Goal: Task Accomplishment & Management: Complete application form

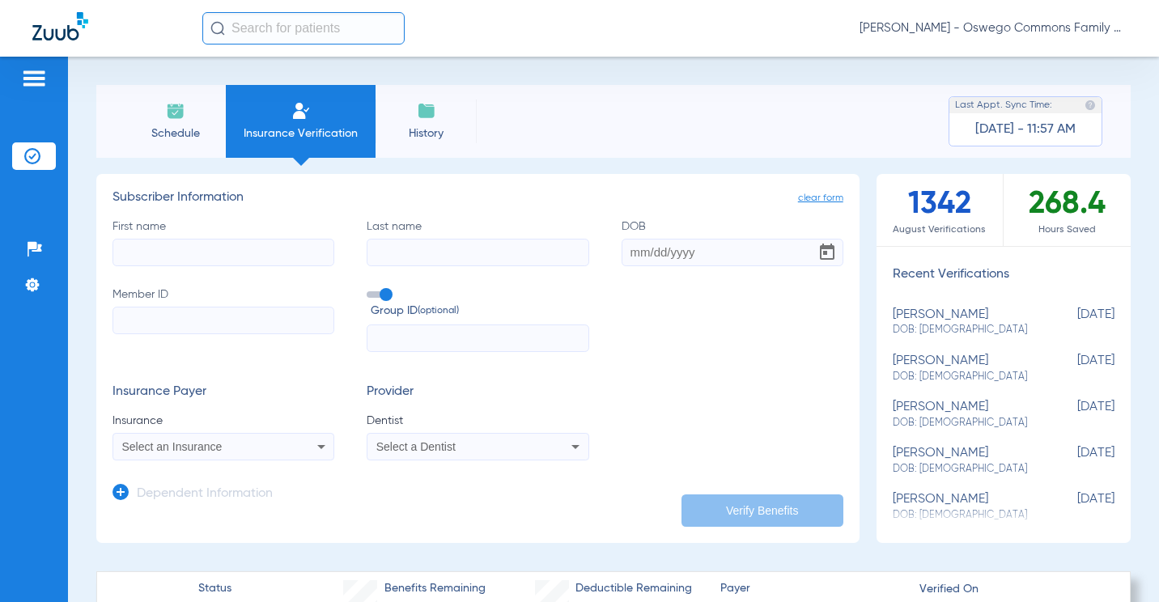
click at [201, 244] on input "First name" at bounding box center [224, 253] width 222 height 28
click at [505, 190] on h3 "Subscriber Information" at bounding box center [478, 198] width 731 height 16
paste input "[PERSON_NAME]"
type input "[PERSON_NAME]"
drag, startPoint x: 210, startPoint y: 258, endPoint x: 57, endPoint y: 267, distance: 153.3
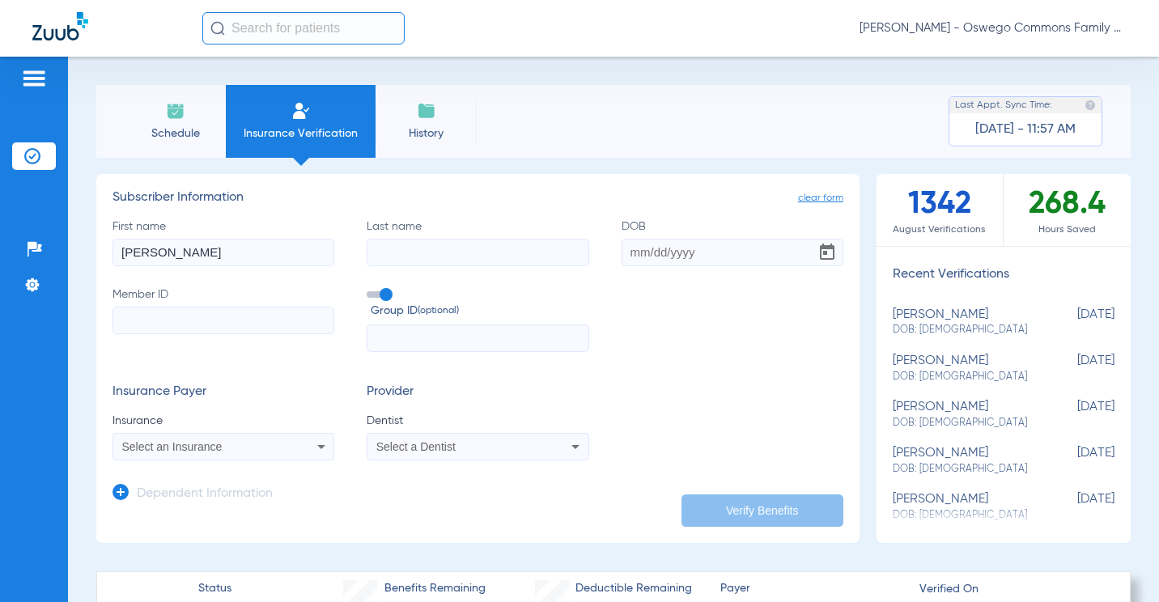
click at [20, 278] on div "Patients Insurance Verification Setup Help Center Settings Schedule Insurance V…" at bounding box center [579, 358] width 1159 height 602
click at [402, 249] on input "Last name" at bounding box center [478, 253] width 222 height 28
paste input "[PERSON_NAME]"
type input "[PERSON_NAME]"
drag, startPoint x: 153, startPoint y: 261, endPoint x: 17, endPoint y: 232, distance: 139.3
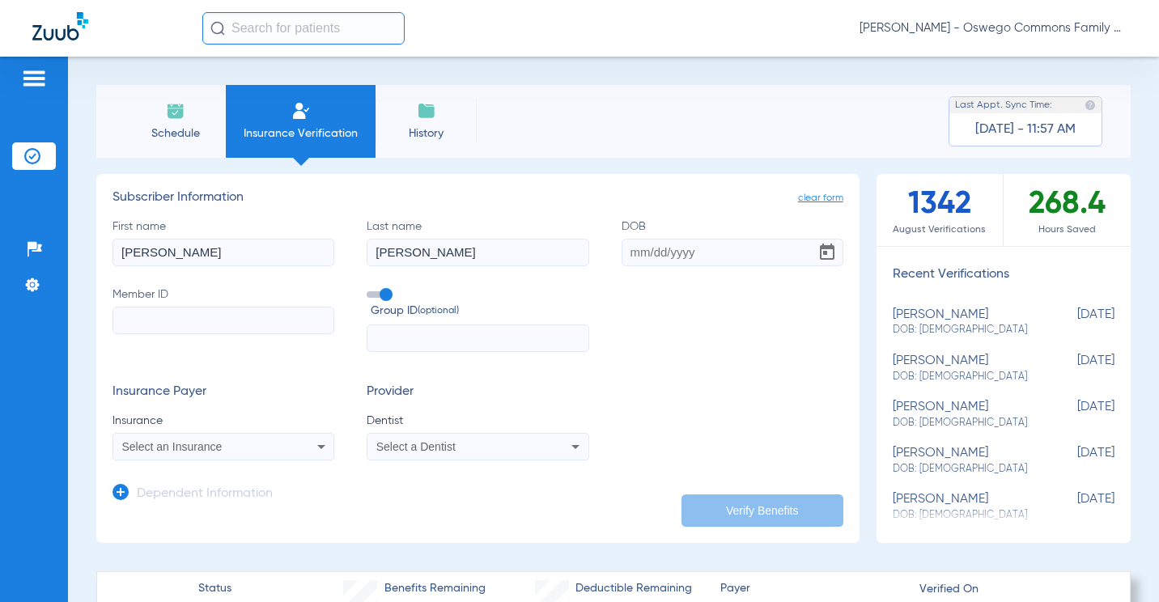
click at [0, 277] on html "[PERSON_NAME] - Oswego Commons Family Dental Patients Insurance Verification Se…" at bounding box center [579, 301] width 1159 height 602
type input "[PERSON_NAME]"
click at [482, 189] on app-manual-verification-form "clear form Subscriber Information First name [PERSON_NAME] Last name [PERSON_NA…" at bounding box center [477, 358] width 763 height 369
click at [622, 258] on input "DOB" at bounding box center [733, 253] width 222 height 28
click at [639, 262] on input "11011967" at bounding box center [733, 253] width 222 height 28
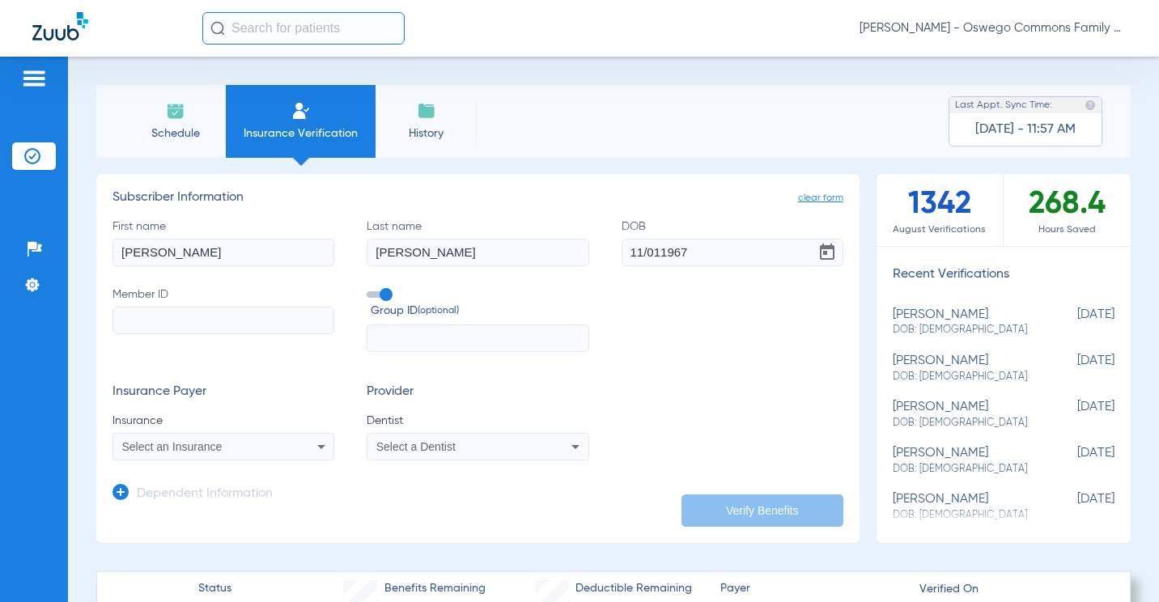
click at [647, 250] on input "11/011967" at bounding box center [733, 253] width 222 height 28
click at [654, 254] on input "11/011967" at bounding box center [733, 253] width 222 height 28
type input "[DATE]"
click at [620, 340] on div "First name [PERSON_NAME] Last name [PERSON_NAME] [DEMOGRAPHIC_DATA] Member ID G…" at bounding box center [478, 286] width 731 height 134
click at [208, 310] on input "Member ID" at bounding box center [224, 321] width 222 height 28
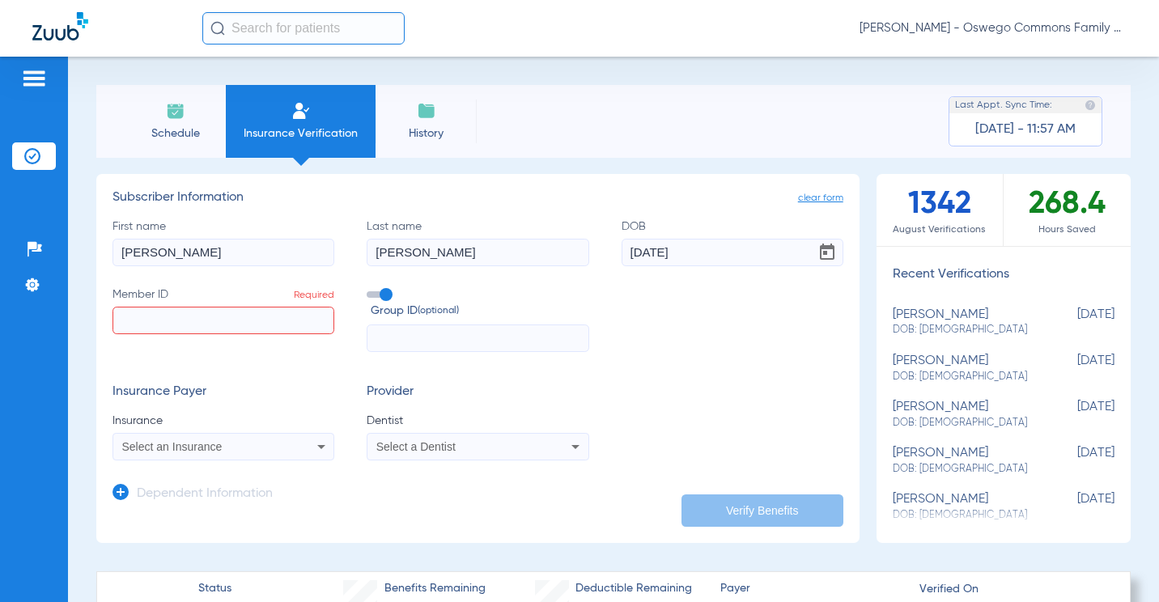
paste input "958015427"
type input "958015427"
click at [245, 444] on div "Select an Insurance" at bounding box center [203, 446] width 163 height 11
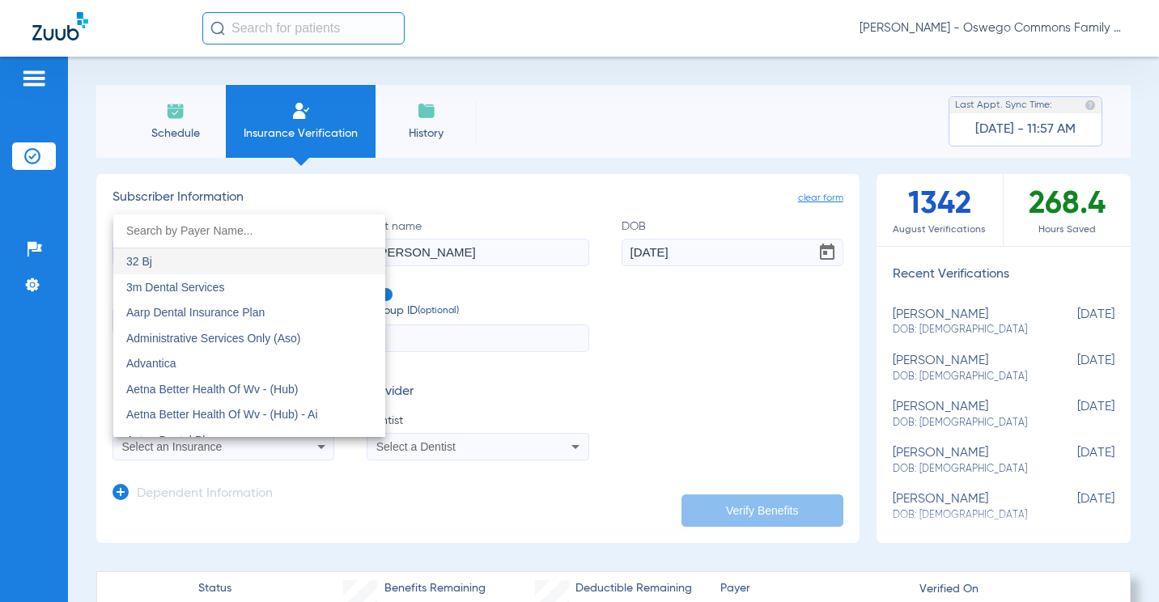
click at [696, 379] on div at bounding box center [579, 301] width 1159 height 602
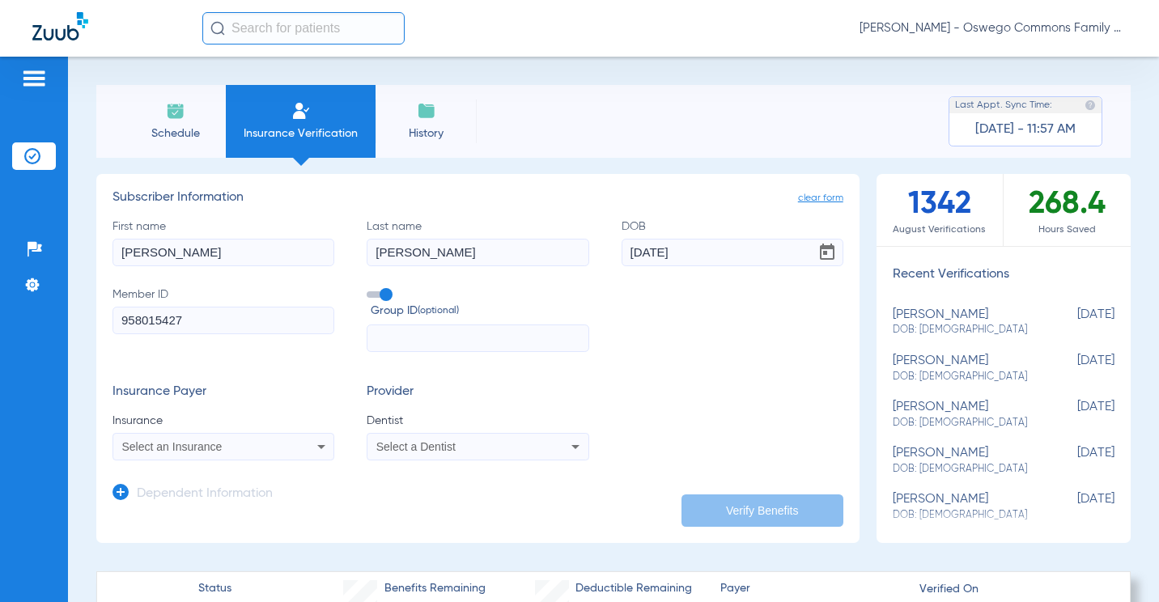
click at [471, 446] on div "Select a Dentist" at bounding box center [457, 446] width 163 height 11
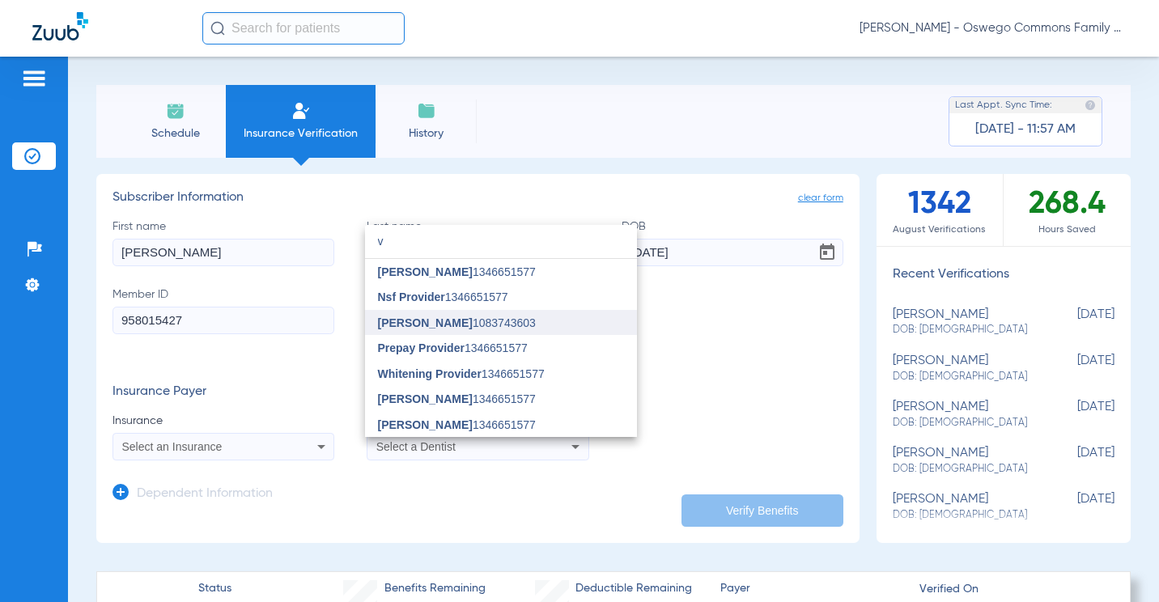
type input "v"
click at [434, 318] on span "[PERSON_NAME]" at bounding box center [425, 323] width 95 height 13
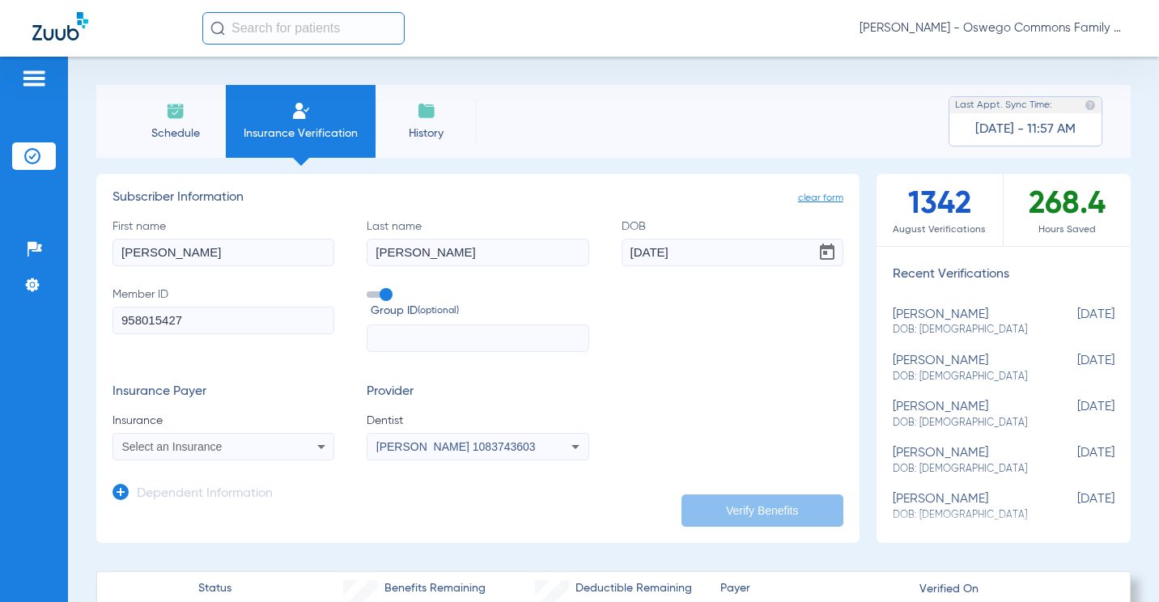
click at [258, 436] on mat-select "Select an Insurance" at bounding box center [224, 447] width 222 height 28
click at [253, 444] on div "Select an Insurance" at bounding box center [203, 446] width 163 height 11
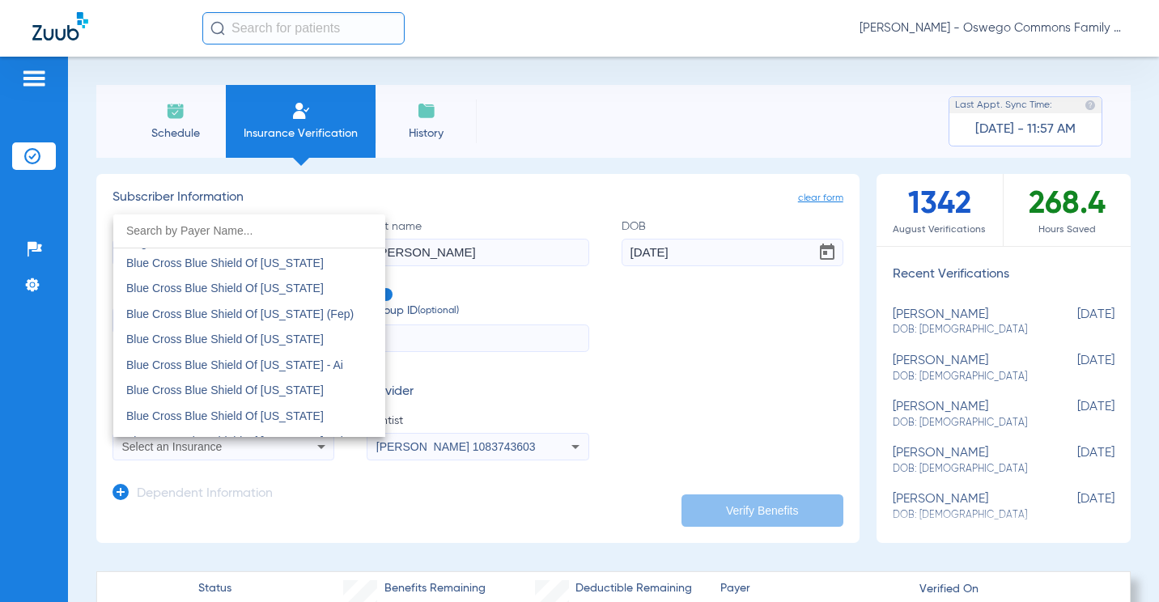
scroll to position [1862, 0]
click at [339, 342] on mat-option "Blue Cross Blue Shield Of [US_STATE]" at bounding box center [249, 338] width 272 height 26
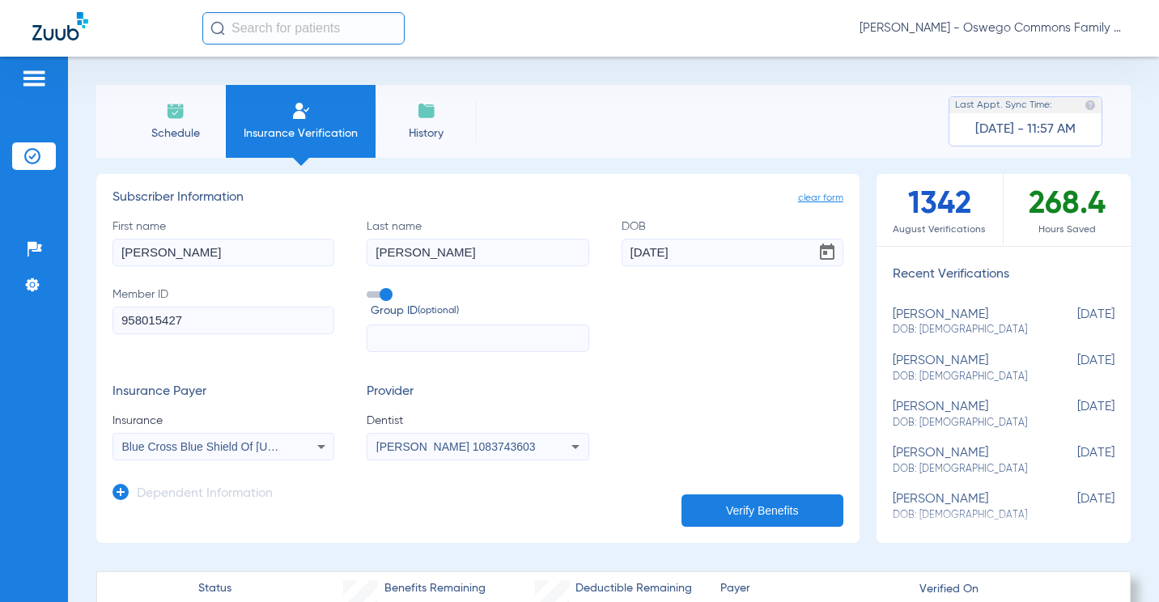
click at [762, 509] on button "Verify Benefits" at bounding box center [763, 511] width 162 height 32
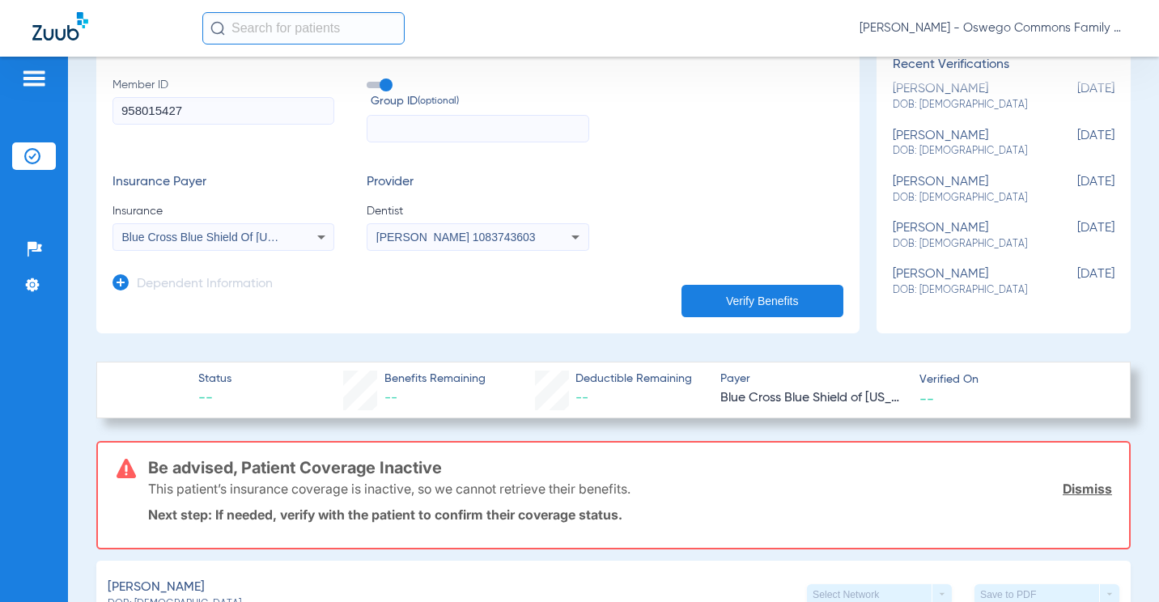
scroll to position [243, 0]
